Goal: Task Accomplishment & Management: Complete application form

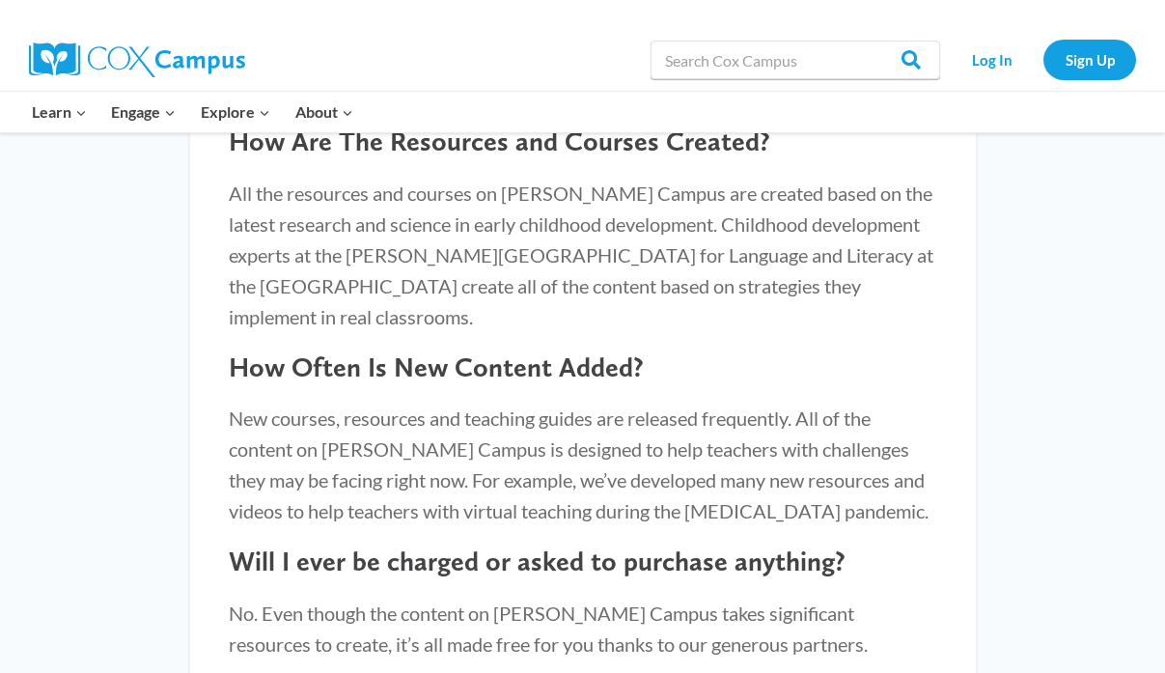
scroll to position [1939, 0]
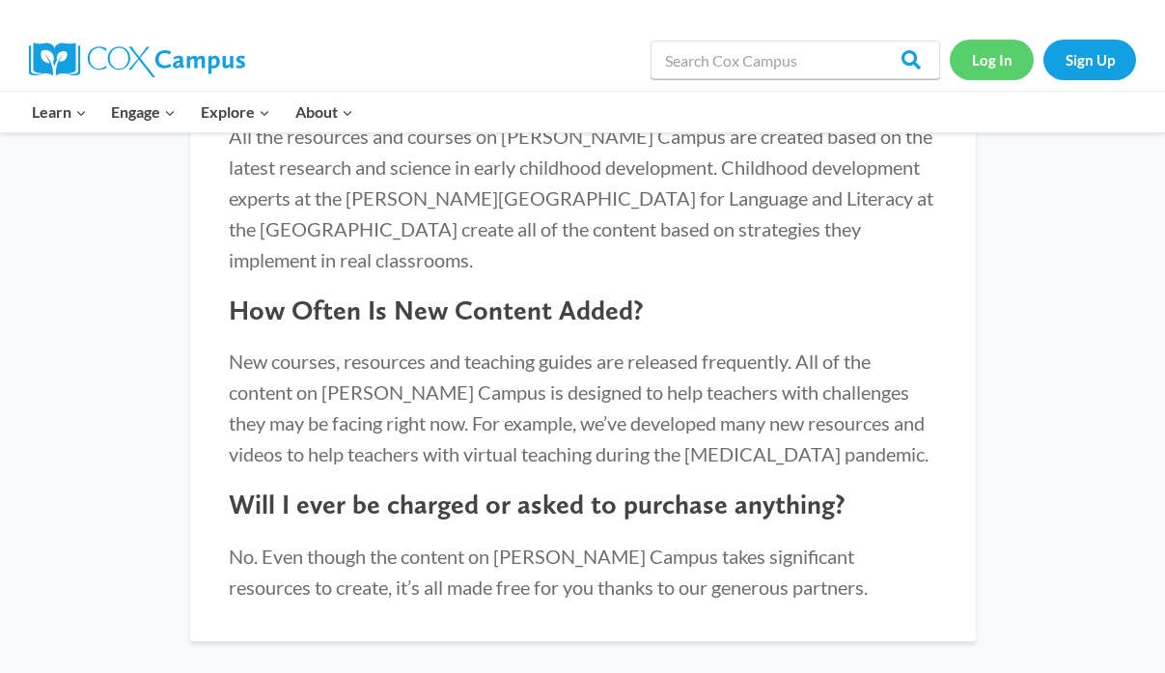
click at [995, 62] on link "Log In" at bounding box center [991, 60] width 84 height 40
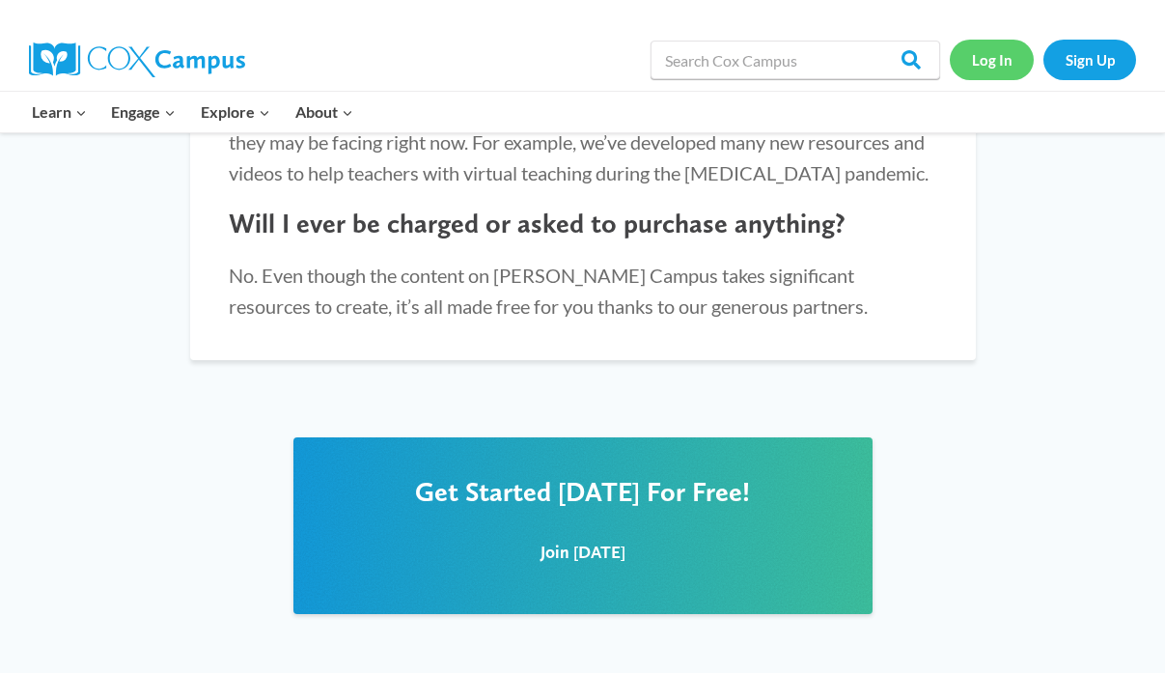
scroll to position [2389, 0]
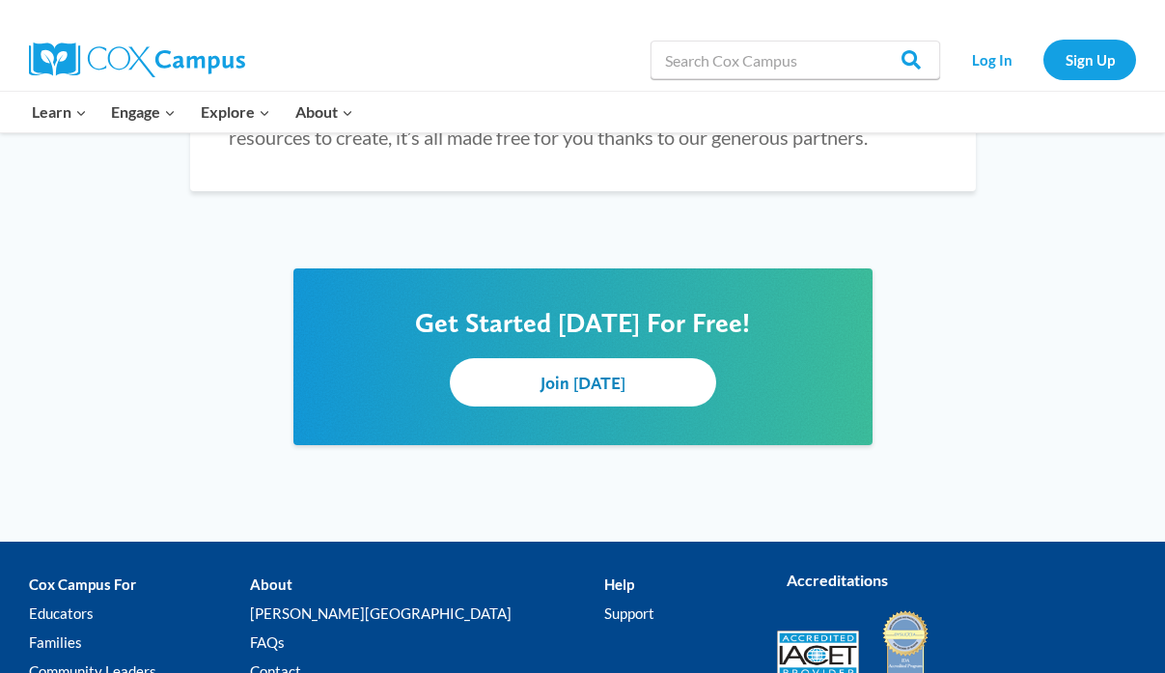
click at [591, 372] on span "Join [DATE]" at bounding box center [582, 382] width 85 height 20
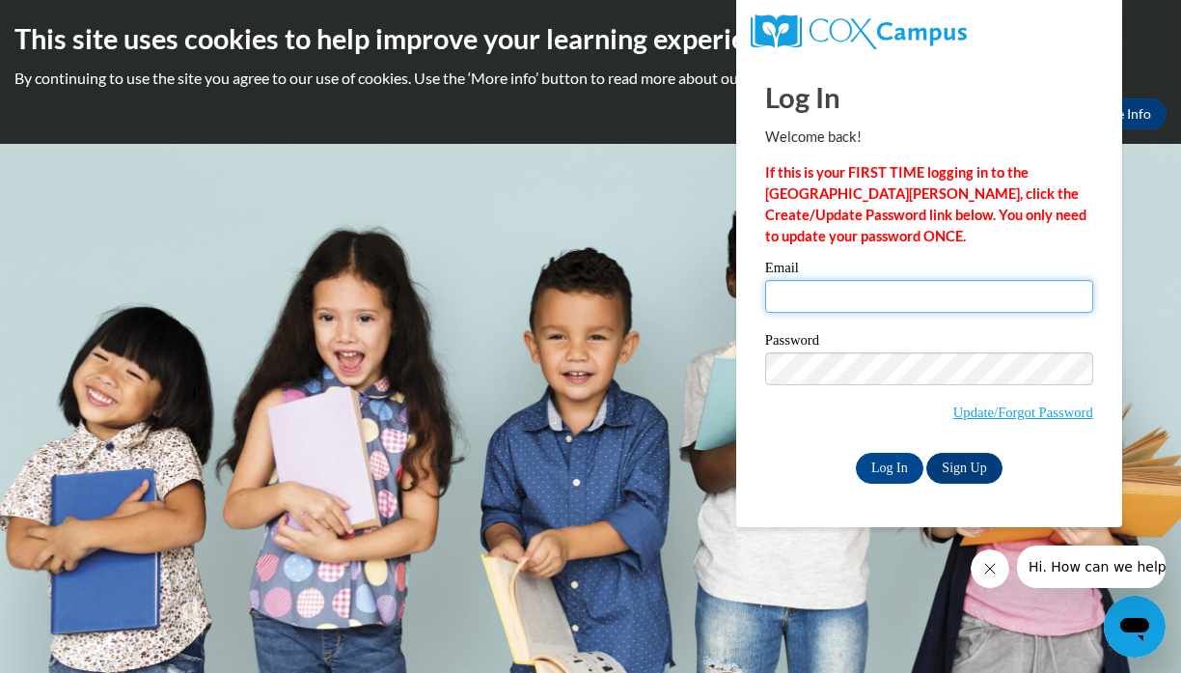
click at [782, 297] on input "Email" at bounding box center [929, 296] width 328 height 33
type input "[EMAIL_ADDRESS][DOMAIN_NAME]"
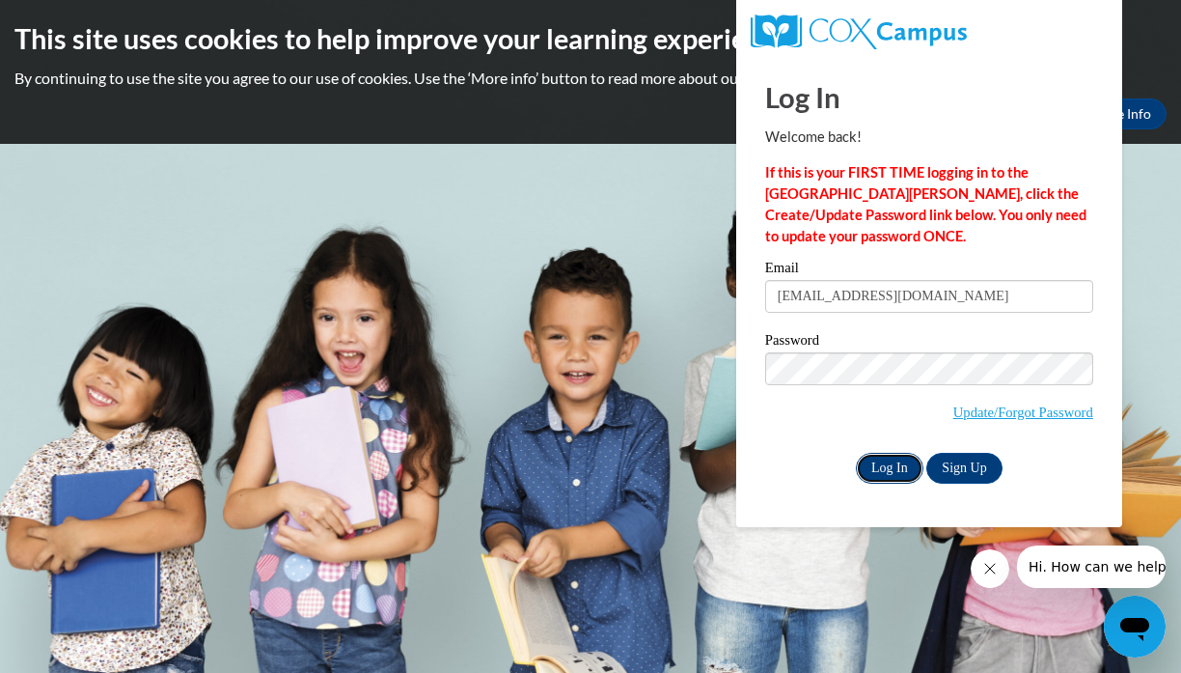
click at [900, 465] on input "Log In" at bounding box center [890, 468] width 68 height 31
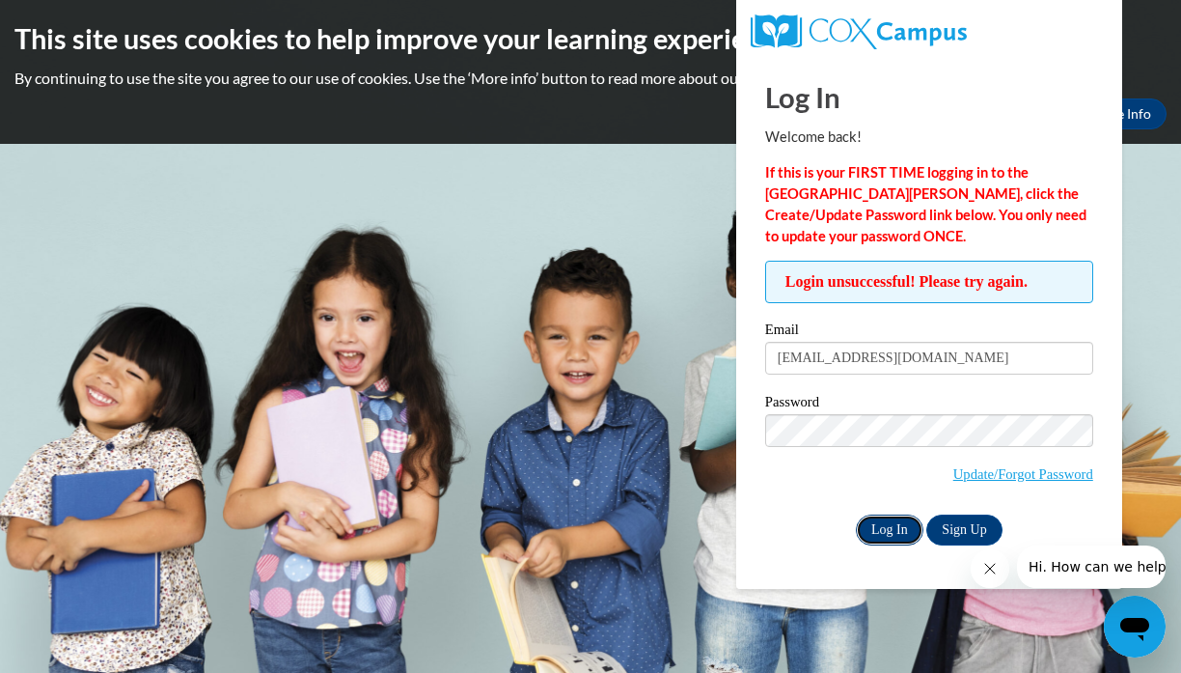
click at [881, 522] on input "Log In" at bounding box center [890, 529] width 68 height 31
click at [965, 524] on link "Sign Up" at bounding box center [963, 529] width 75 height 31
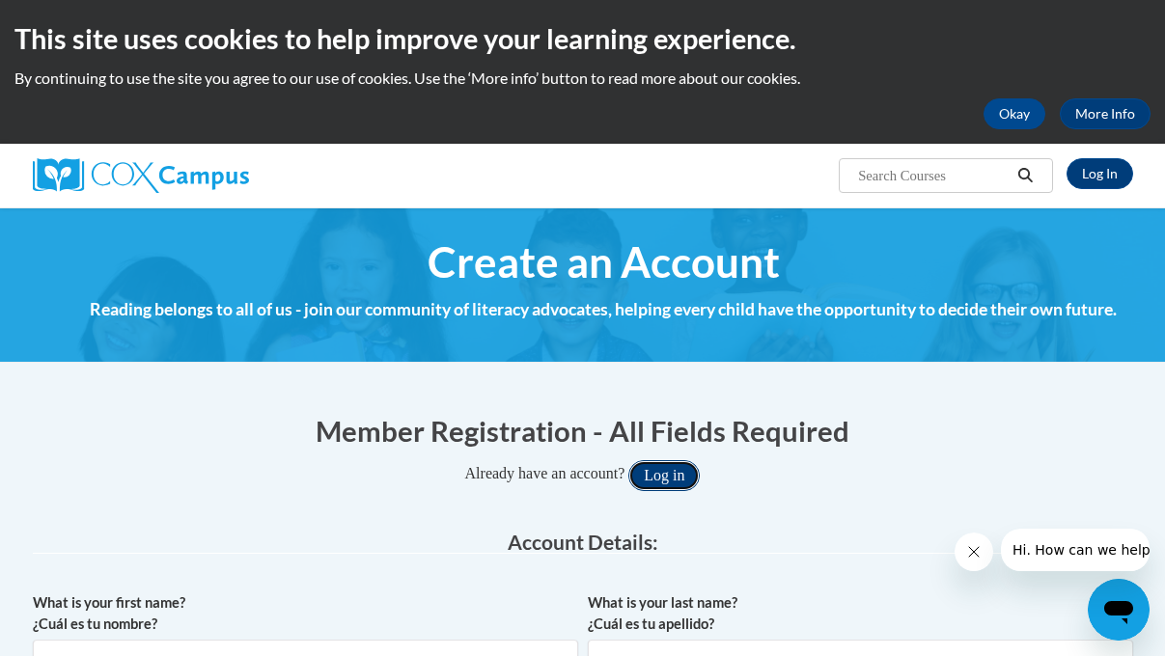
click at [683, 480] on button "Log in" at bounding box center [663, 475] width 71 height 31
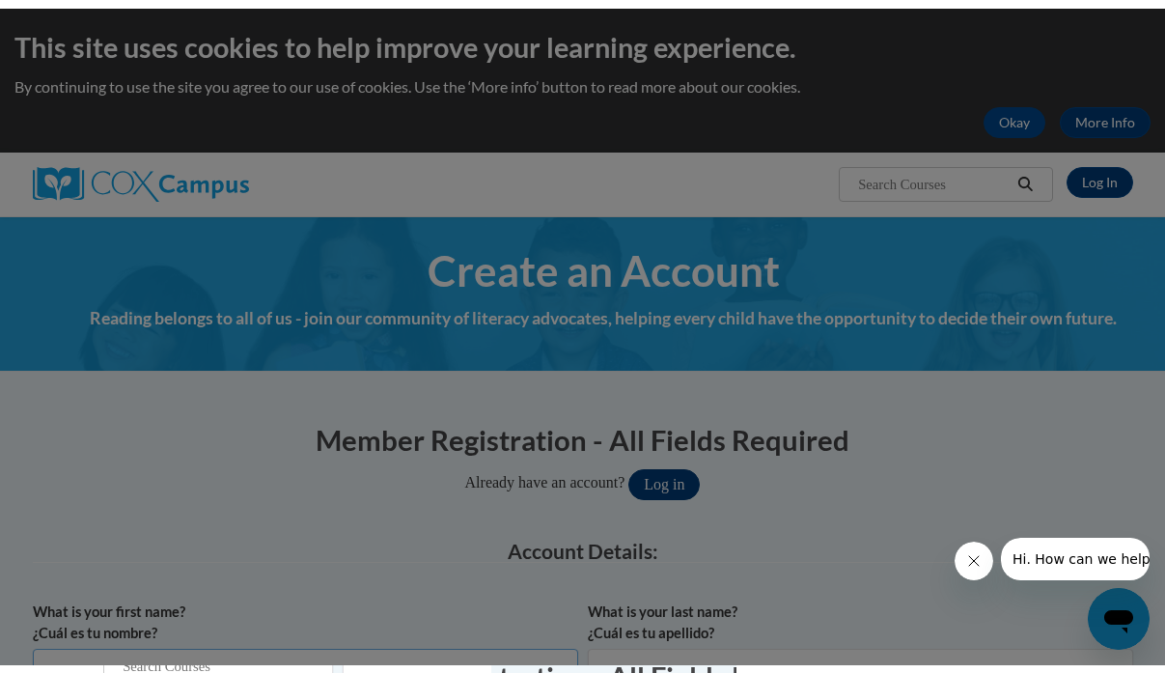
scroll to position [11, 0]
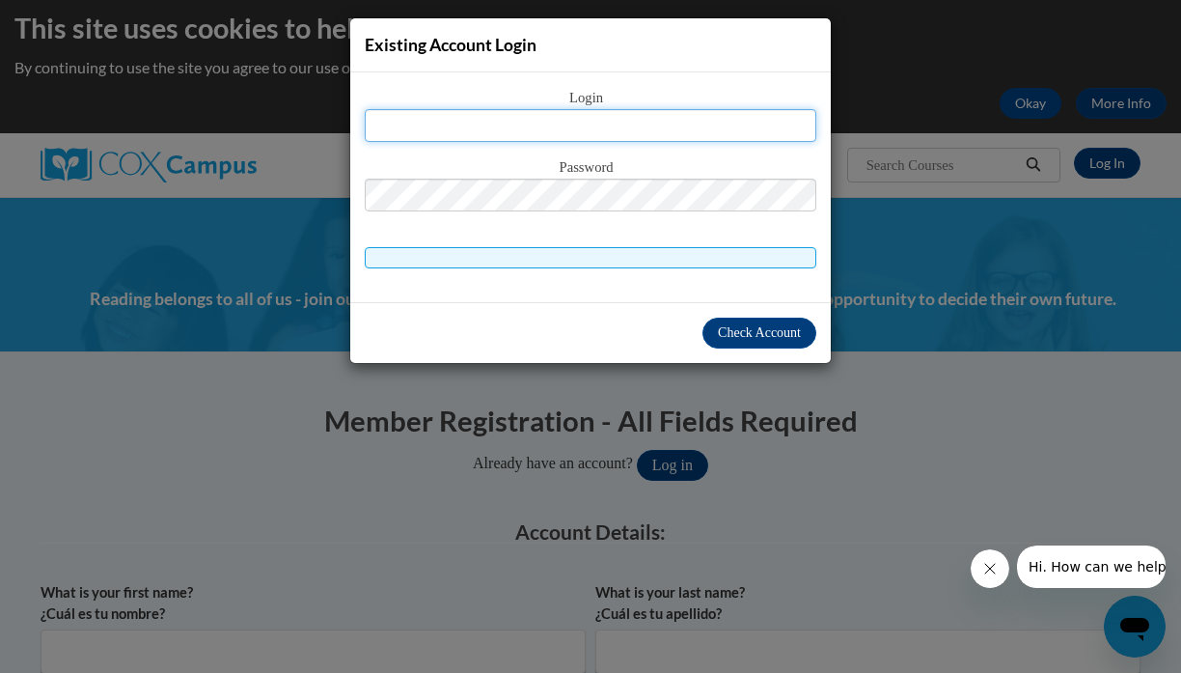
click at [413, 115] on input "text" at bounding box center [591, 125] width 452 height 33
type input "[EMAIL_ADDRESS][DOMAIN_NAME]"
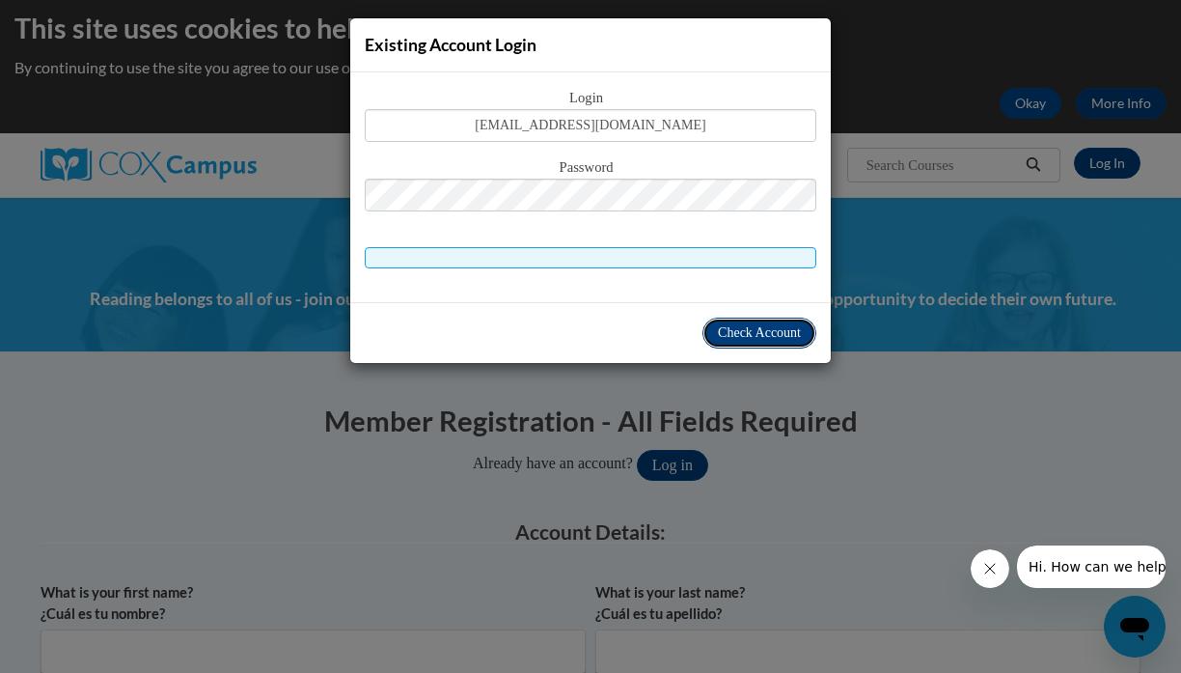
click at [779, 338] on span "Check Account" at bounding box center [759, 332] width 83 height 14
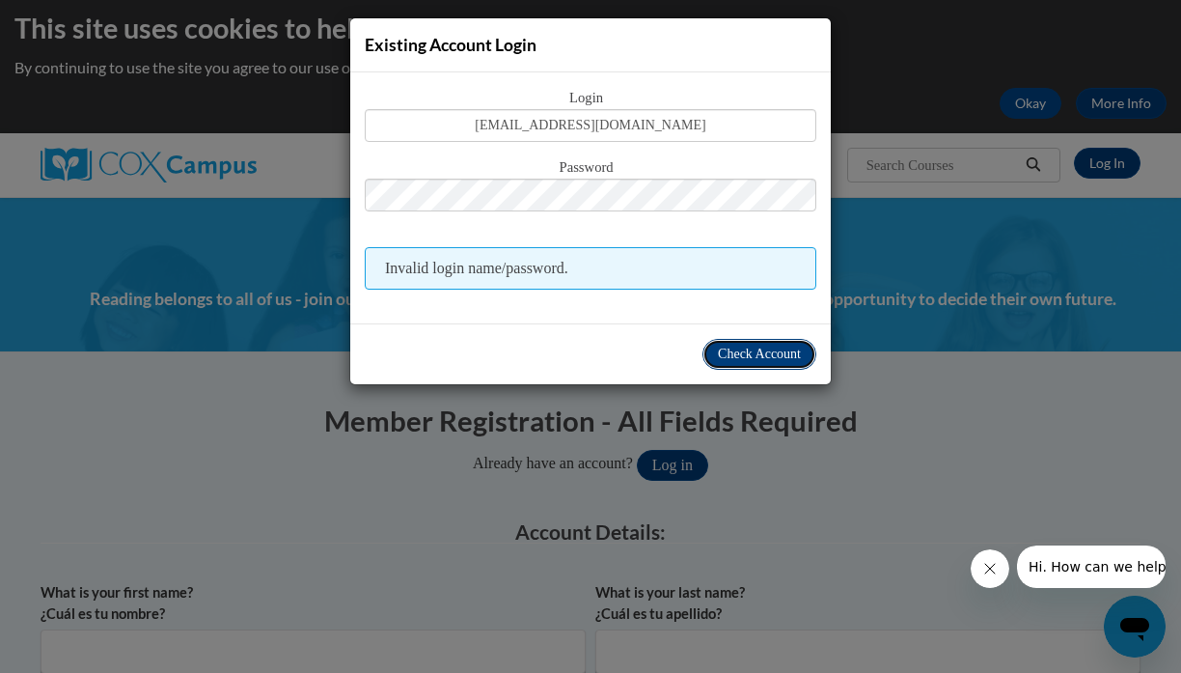
click at [718, 357] on span "Check Account" at bounding box center [759, 353] width 83 height 14
click at [763, 354] on span "Check Account" at bounding box center [759, 353] width 83 height 14
click at [1110, 158] on div "Existing Account Login Login janicewildee@yahoo.com Password Invalid login name…" at bounding box center [590, 336] width 1181 height 673
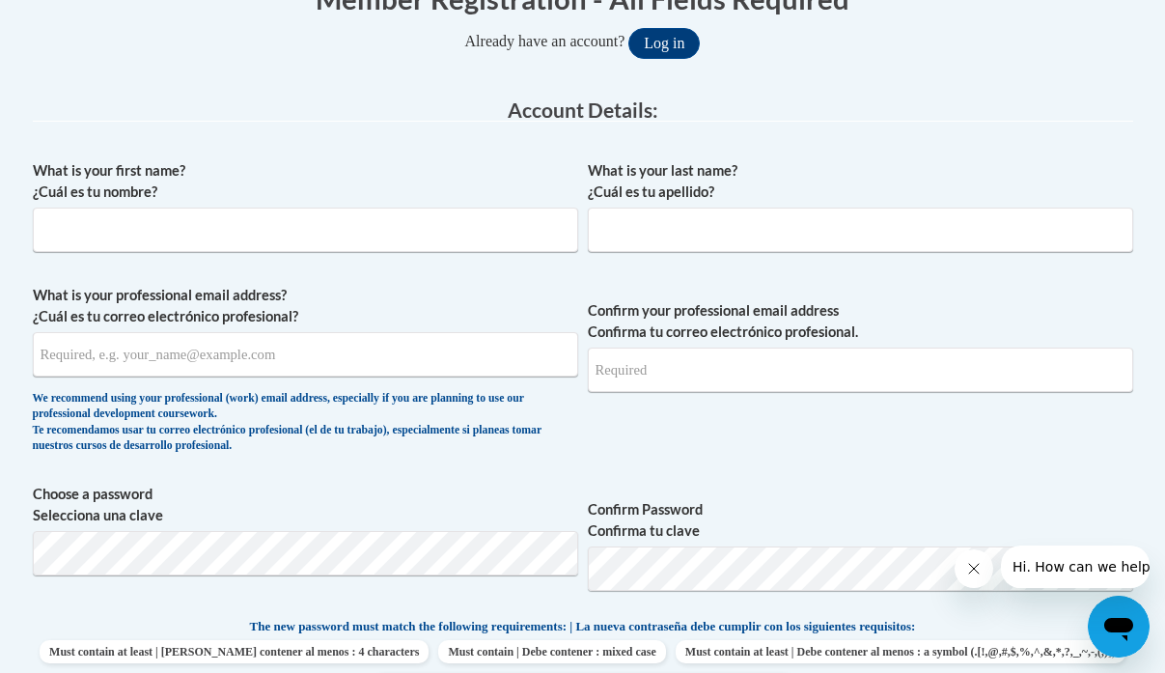
scroll to position [348, 0]
